Goal: Information Seeking & Learning: Learn about a topic

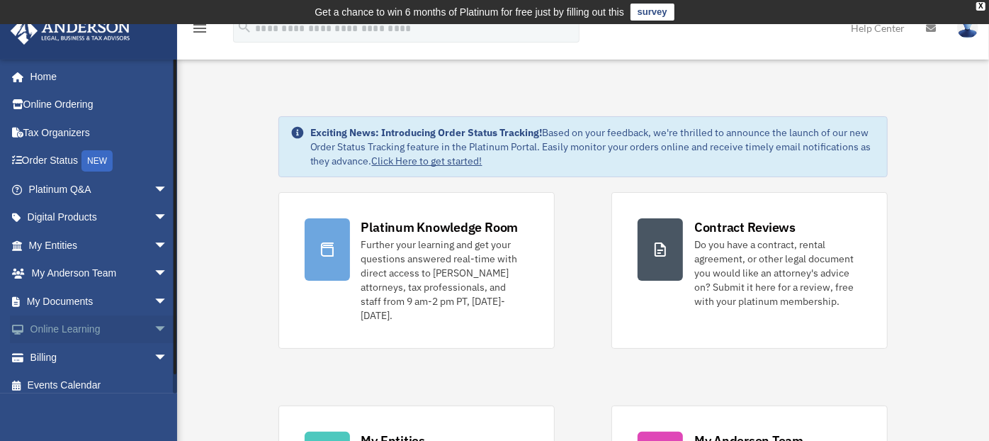
click at [154, 327] on span "arrow_drop_down" at bounding box center [168, 329] width 28 height 29
click at [57, 386] on link "Video Training" at bounding box center [104, 385] width 169 height 28
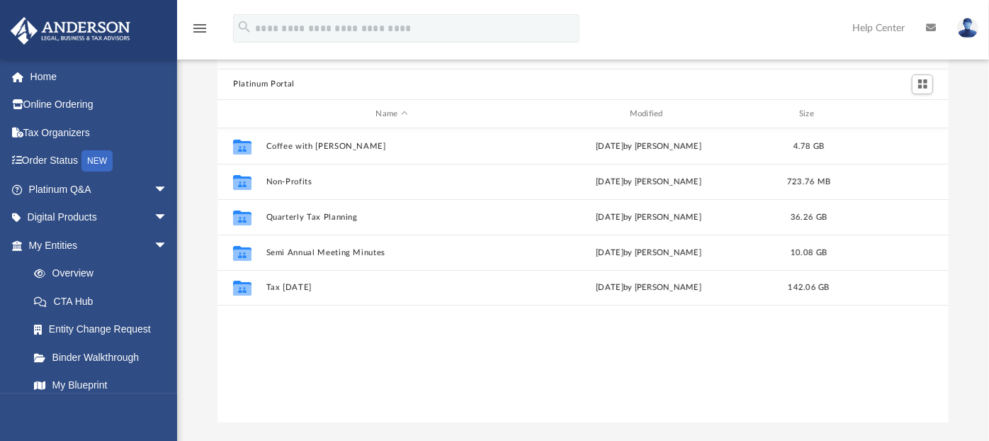
scroll to position [85, 0]
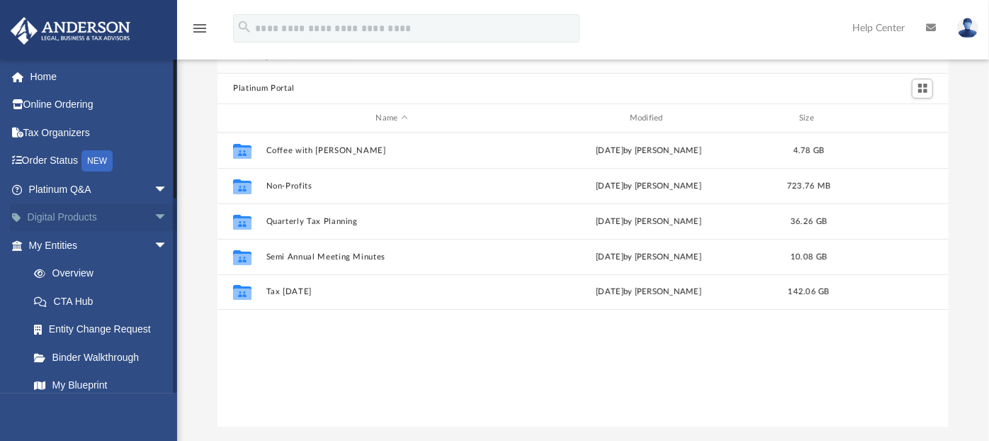
click at [154, 217] on span "arrow_drop_down" at bounding box center [168, 217] width 28 height 29
click at [154, 217] on span "arrow_drop_up" at bounding box center [168, 217] width 28 height 29
click at [154, 242] on span "arrow_drop_down" at bounding box center [168, 245] width 28 height 29
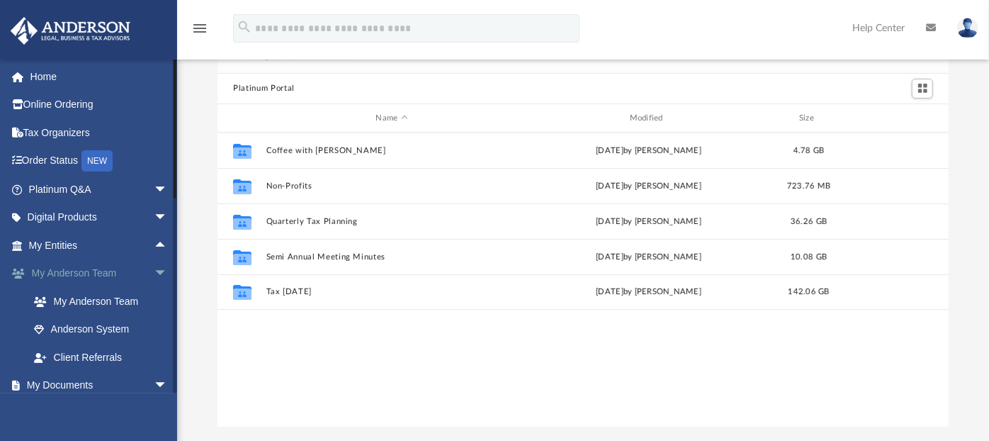
click at [154, 268] on span "arrow_drop_down" at bounding box center [168, 273] width 28 height 29
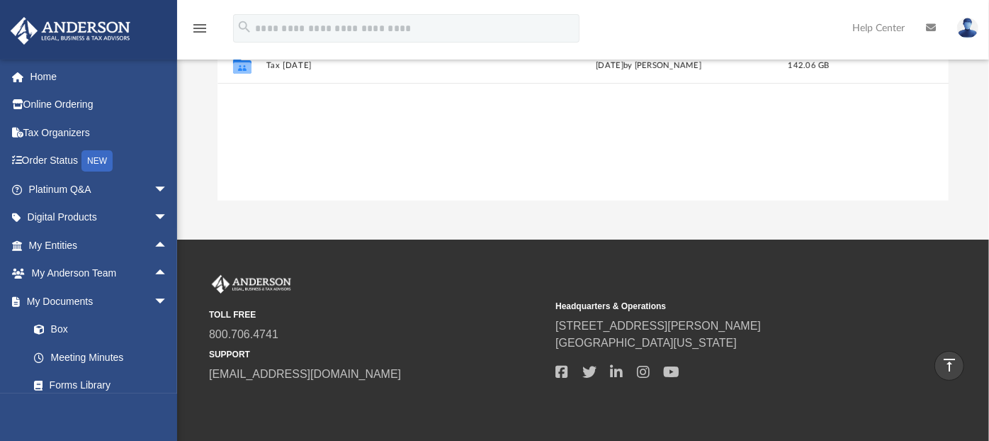
scroll to position [0, 0]
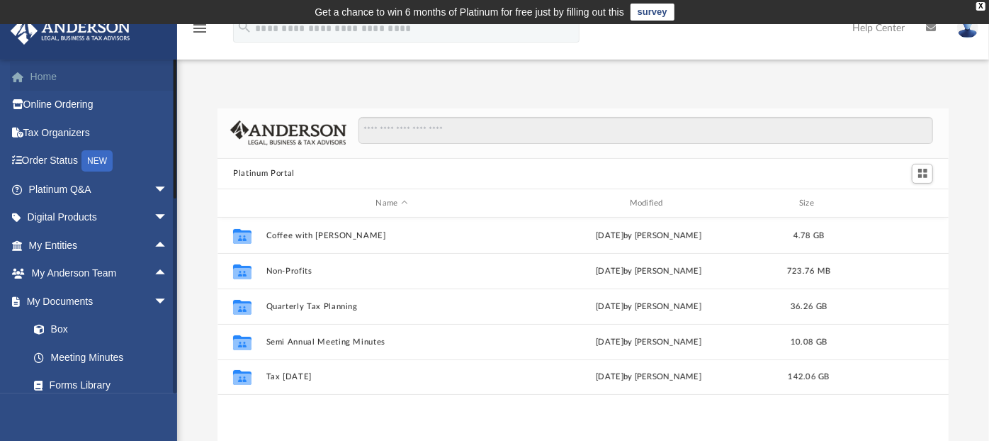
click at [50, 83] on link "Home" at bounding box center [99, 76] width 179 height 28
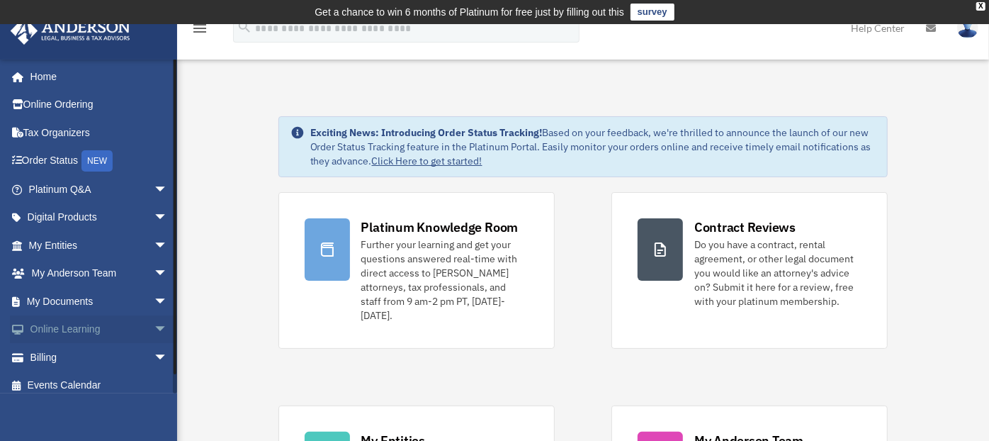
click at [154, 329] on span "arrow_drop_down" at bounding box center [168, 329] width 28 height 29
click at [77, 356] on link "Courses" at bounding box center [104, 357] width 169 height 28
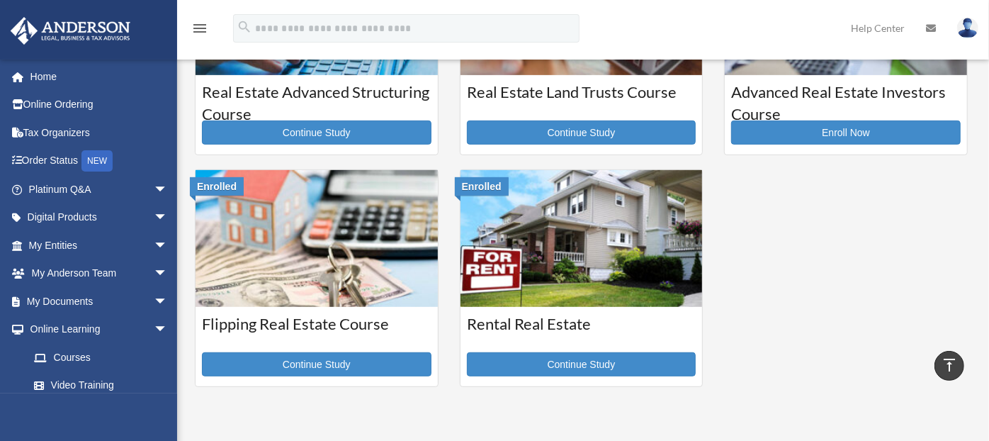
scroll to position [400, 0]
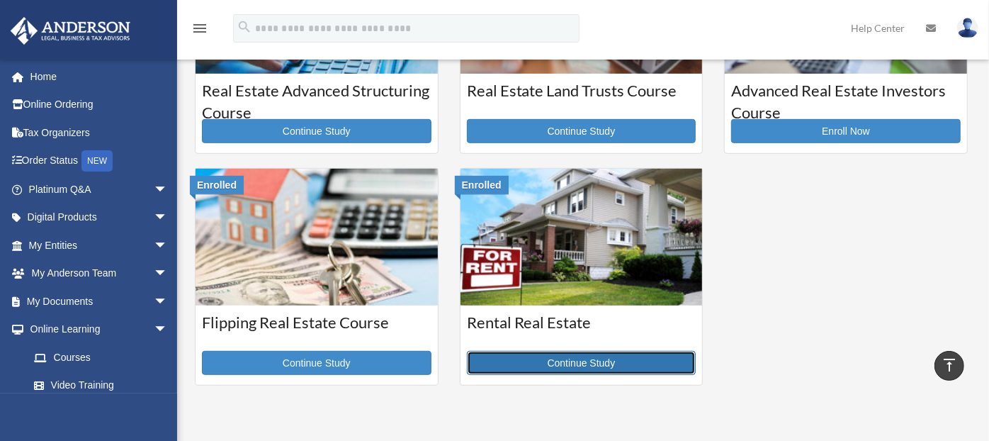
click at [572, 366] on link "Continue Study" at bounding box center [582, 363] width 230 height 24
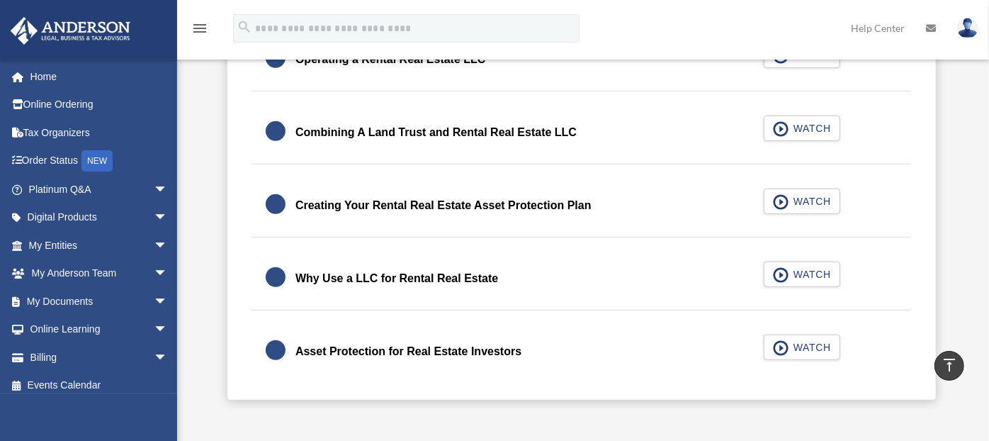
scroll to position [492, 0]
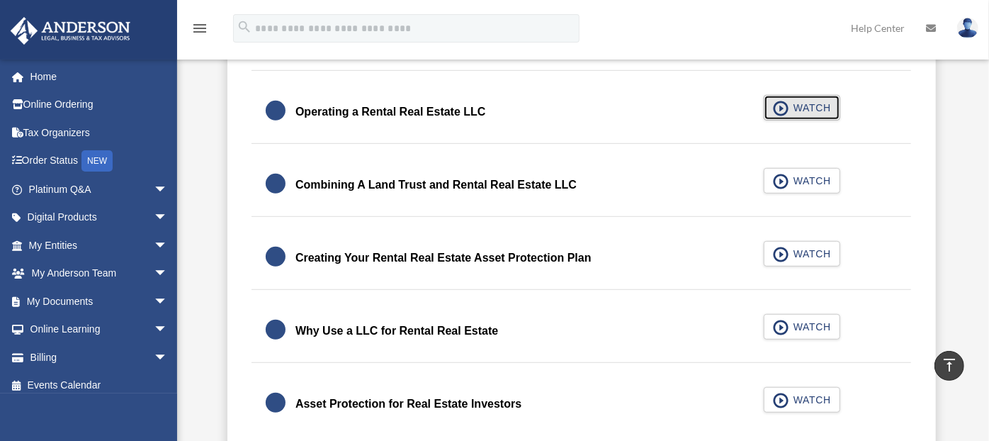
click at [795, 108] on span "WATCH" at bounding box center [810, 108] width 42 height 14
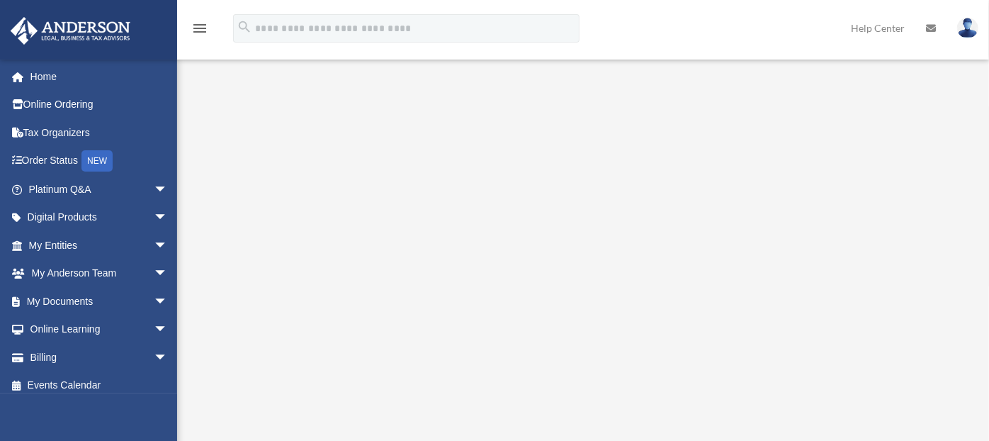
scroll to position [286, 0]
click at [210, 26] on div "menu" at bounding box center [199, 29] width 45 height 37
click at [205, 24] on div "menu" at bounding box center [199, 29] width 45 height 37
drag, startPoint x: 205, startPoint y: 24, endPoint x: 198, endPoint y: 43, distance: 20.7
click at [198, 43] on div "menu" at bounding box center [199, 29] width 45 height 37
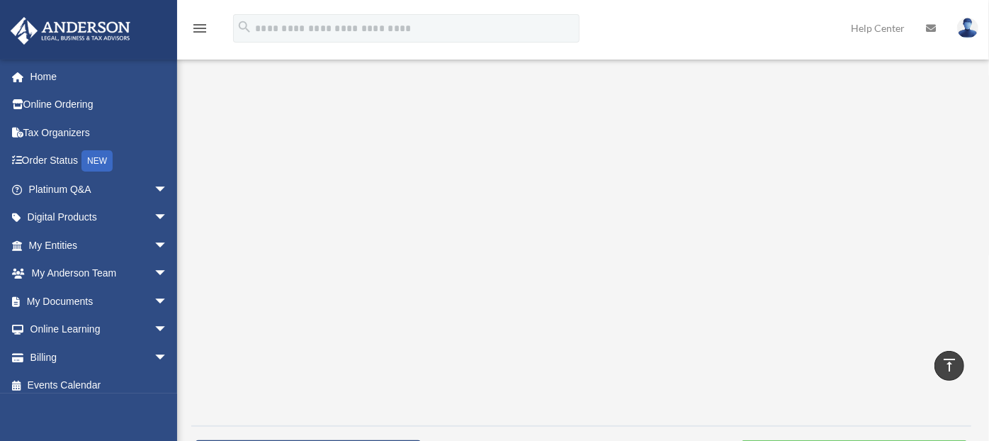
click at [196, 30] on icon "menu" at bounding box center [199, 28] width 17 height 17
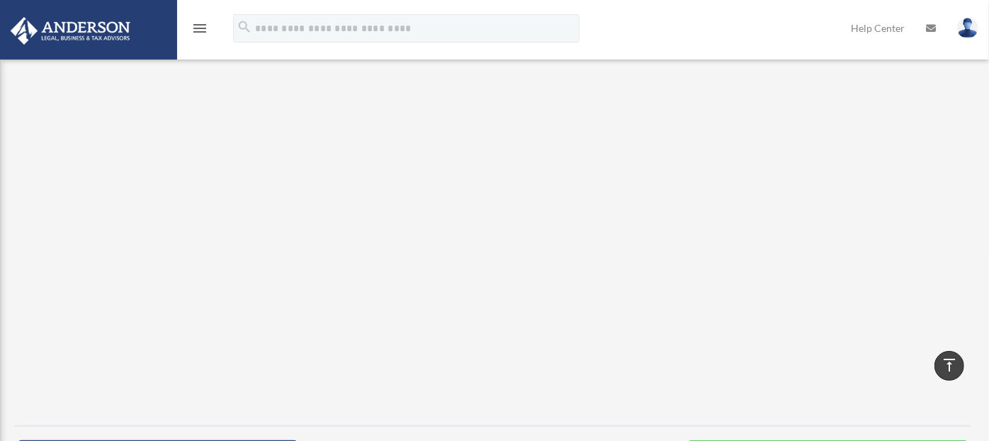
click at [196, 30] on icon "menu" at bounding box center [199, 28] width 17 height 17
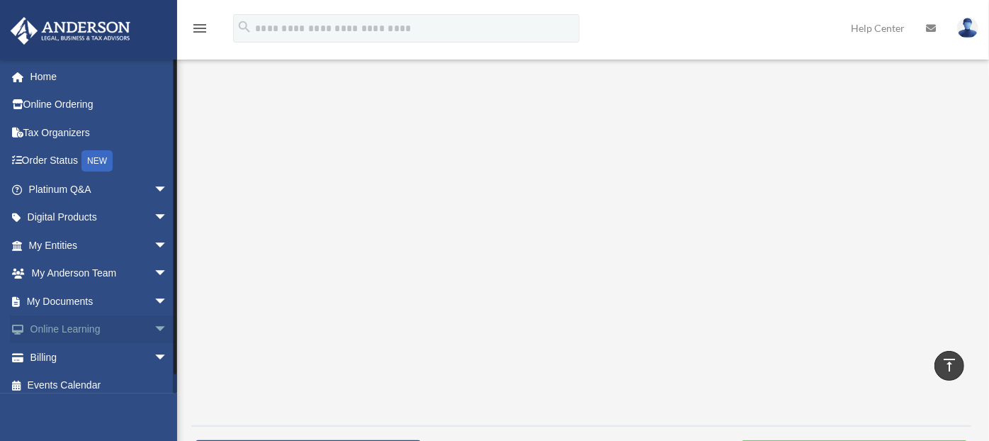
click at [154, 327] on span "arrow_drop_down" at bounding box center [168, 329] width 28 height 29
click at [69, 350] on link "Courses" at bounding box center [104, 357] width 169 height 28
click at [69, 358] on link "Courses" at bounding box center [104, 357] width 169 height 28
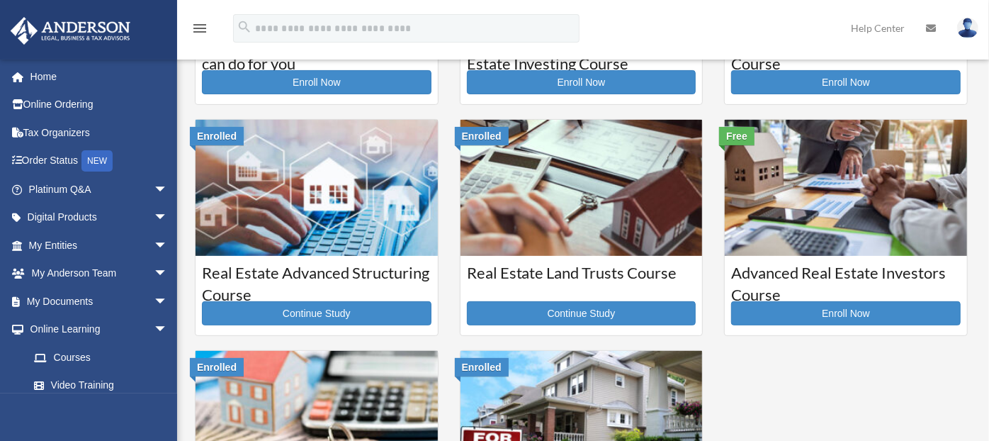
scroll to position [395, 0]
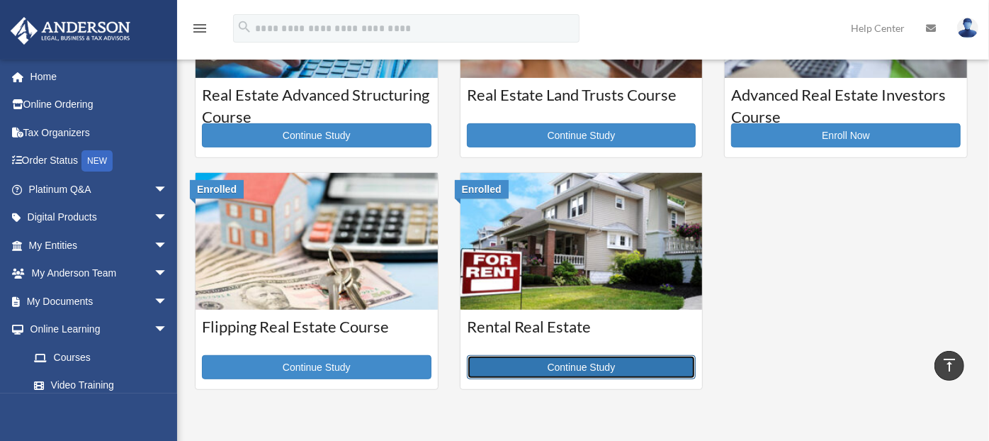
click at [612, 371] on link "Continue Study" at bounding box center [582, 367] width 230 height 24
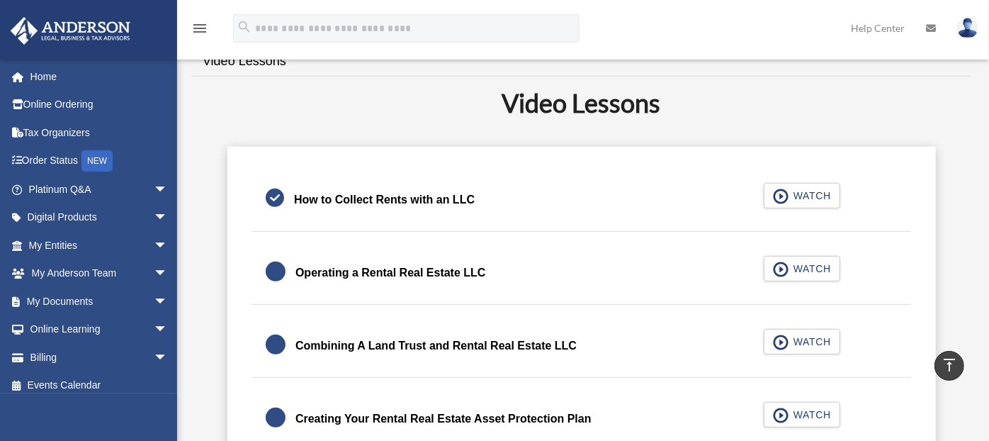
scroll to position [377, 0]
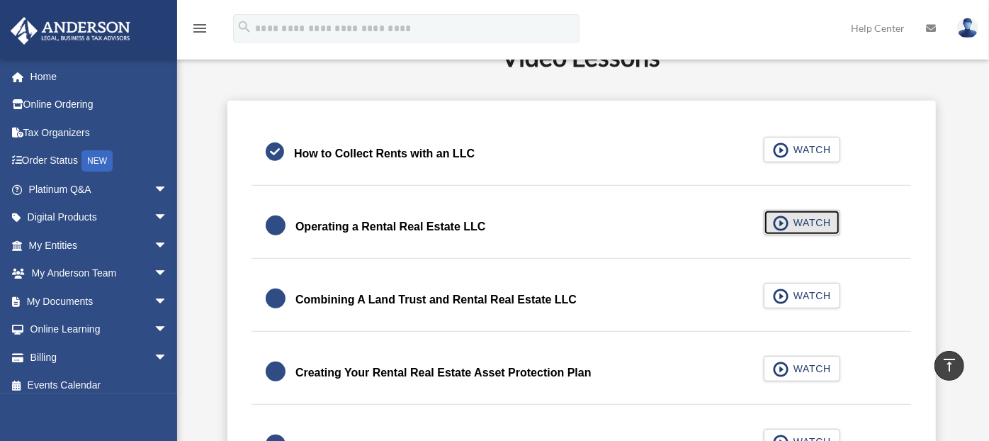
click at [801, 215] on span "WATCH" at bounding box center [810, 222] width 42 height 14
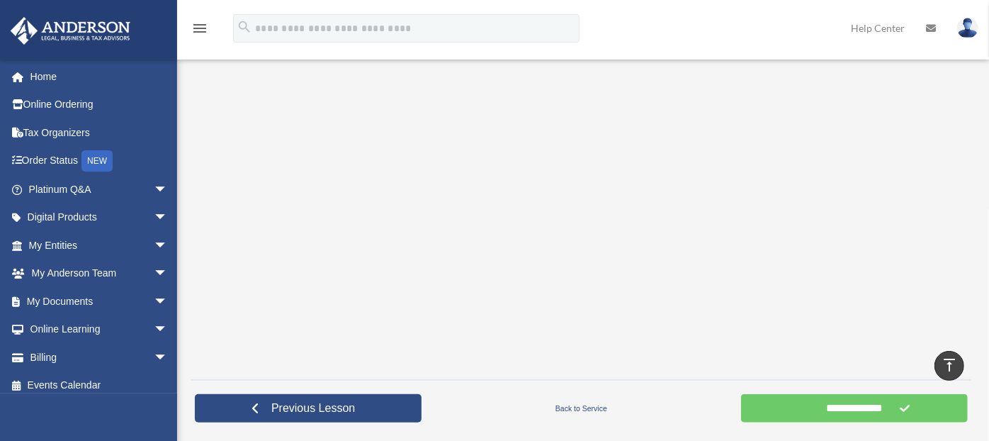
scroll to position [334, 0]
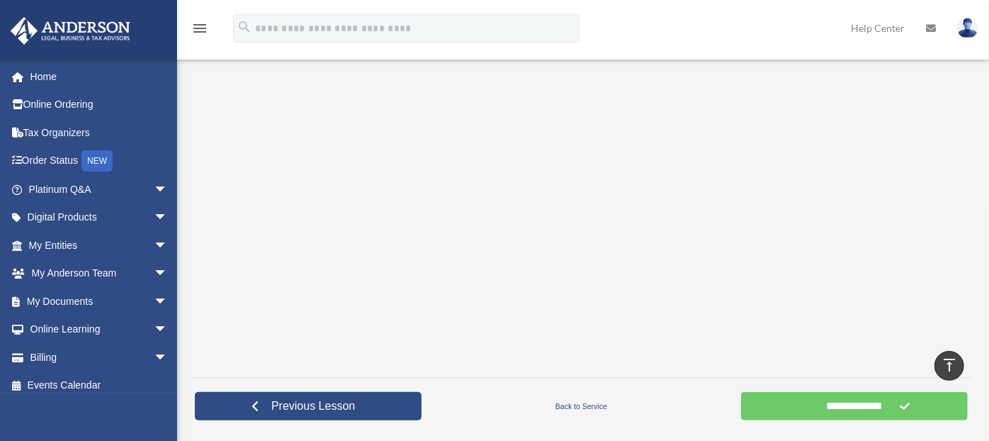
click at [985, 271] on div "**********" at bounding box center [583, 90] width 812 height 721
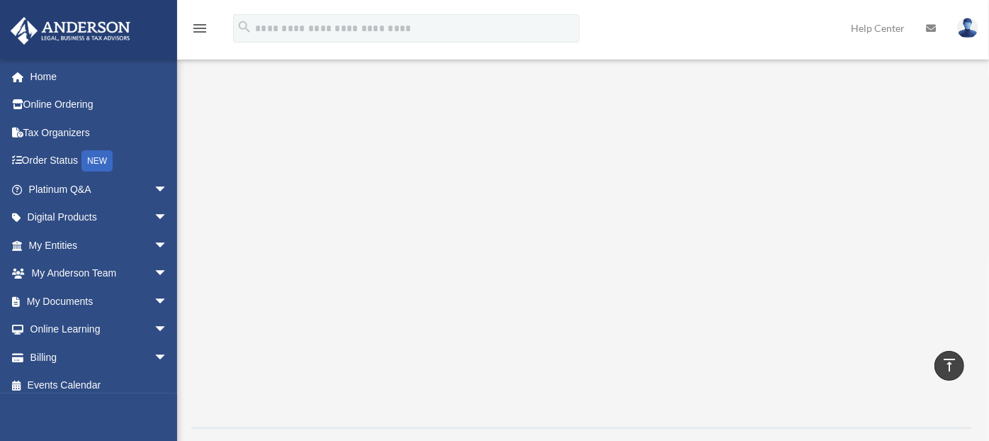
scroll to position [315, 0]
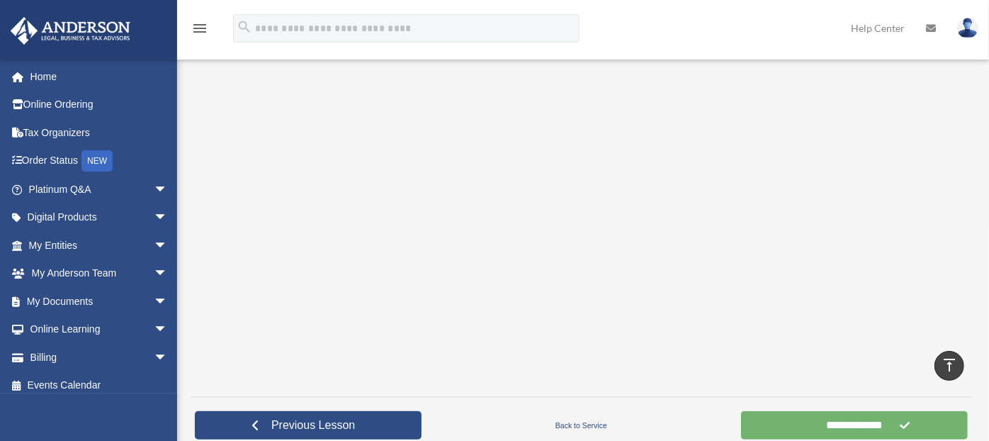
click at [838, 424] on input "**********" at bounding box center [854, 425] width 227 height 28
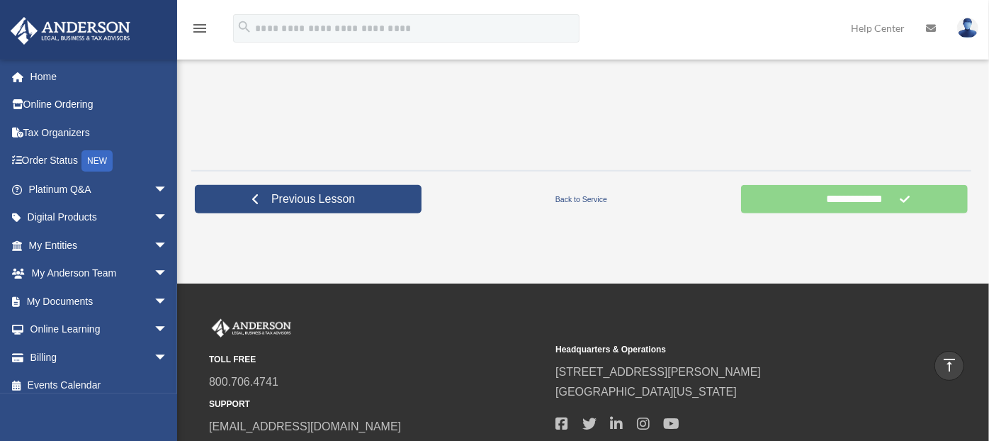
scroll to position [542, 0]
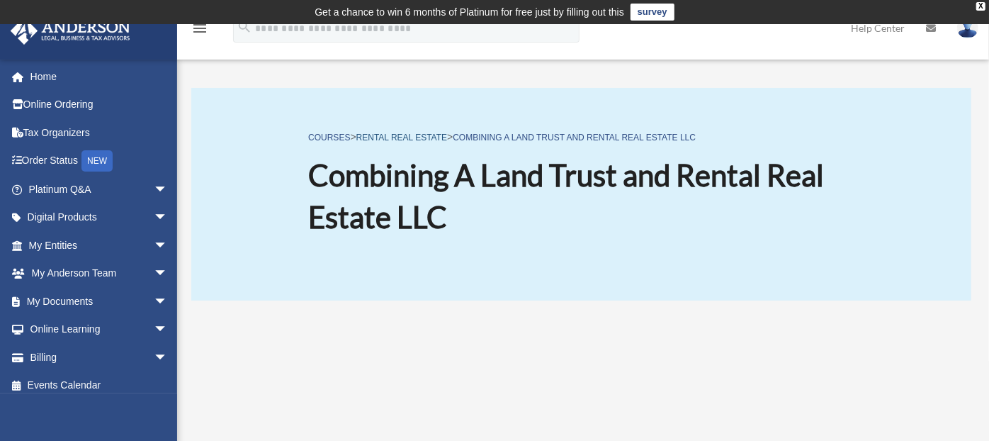
click at [398, 138] on link "Rental Real Estate" at bounding box center [401, 137] width 91 height 10
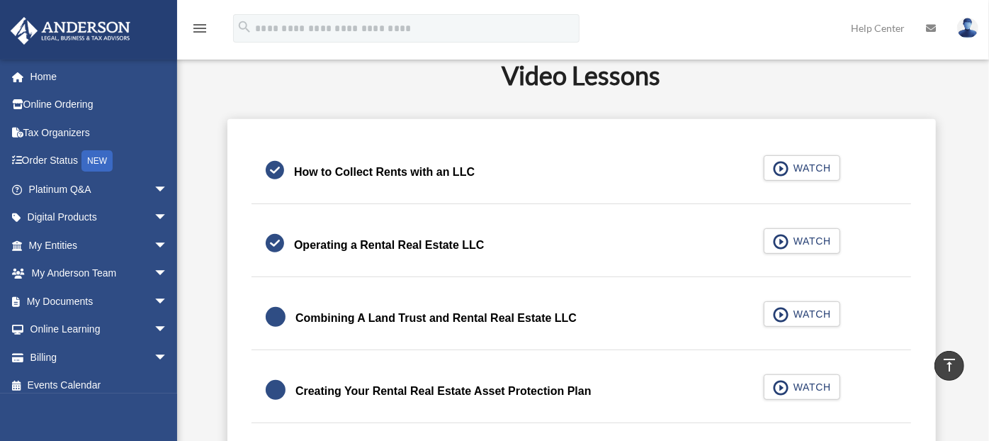
scroll to position [361, 0]
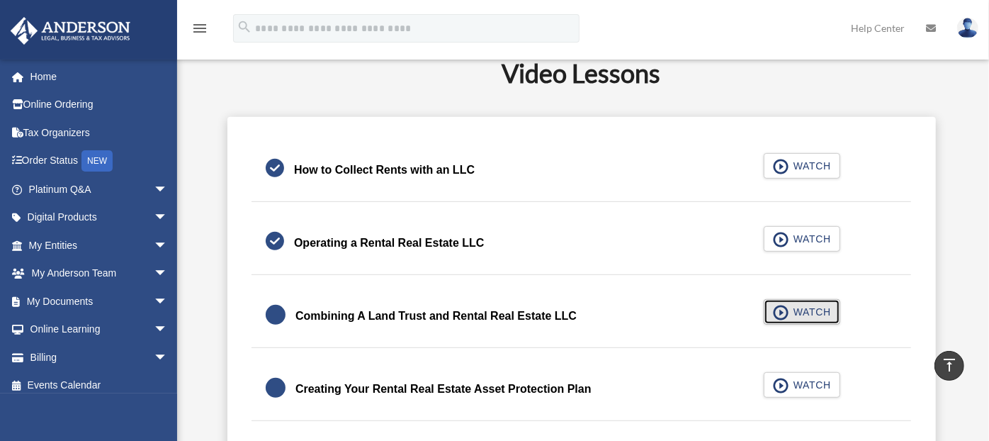
click at [811, 301] on button "WATCH" at bounding box center [802, 312] width 77 height 26
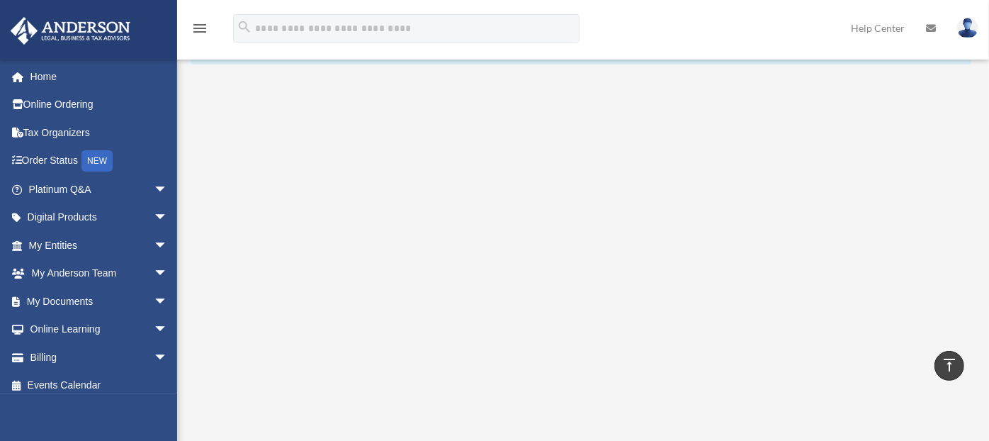
scroll to position [259, 0]
